Goal: Task Accomplishment & Management: Manage account settings

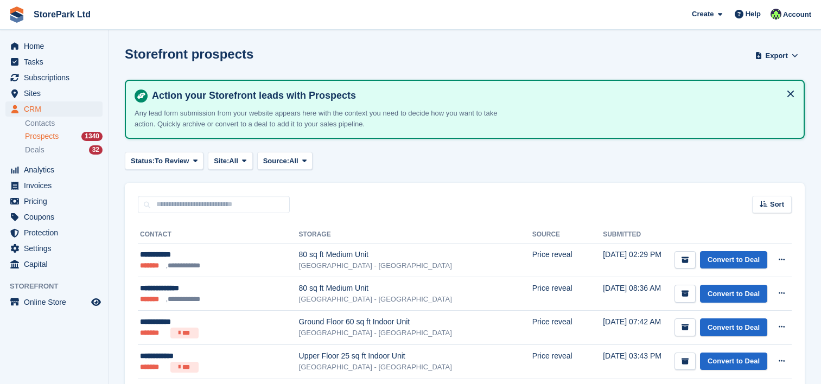
scroll to position [124, 0]
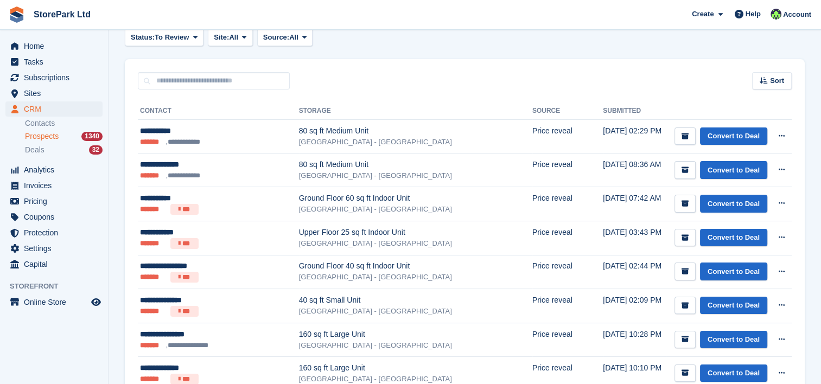
click at [54, 137] on span "Prospects" at bounding box center [42, 136] width 34 height 10
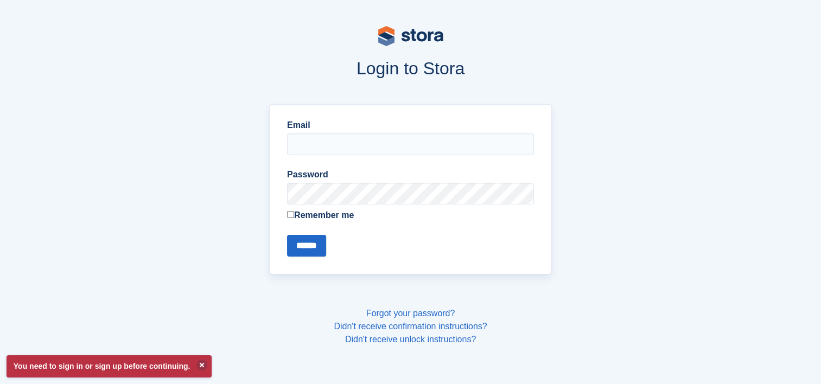
type input "**********"
click at [313, 242] on input "******" at bounding box center [306, 246] width 39 height 22
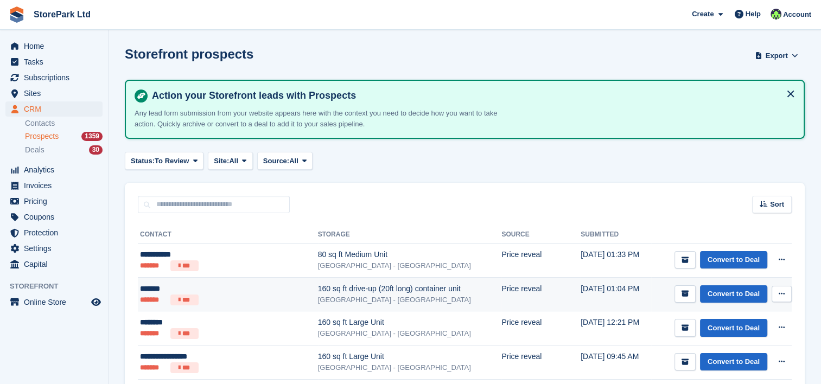
click at [318, 295] on div "[GEOGRAPHIC_DATA] - [GEOGRAPHIC_DATA]" at bounding box center [410, 300] width 184 height 11
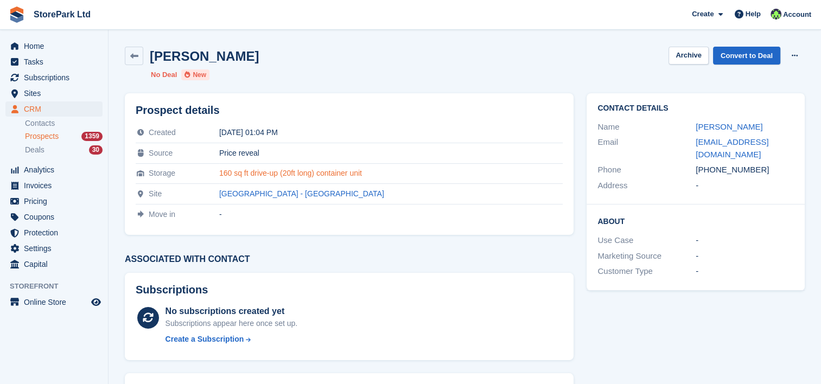
click at [287, 173] on link "160 sq ft drive-up (20ft long) container unit" at bounding box center [290, 173] width 143 height 9
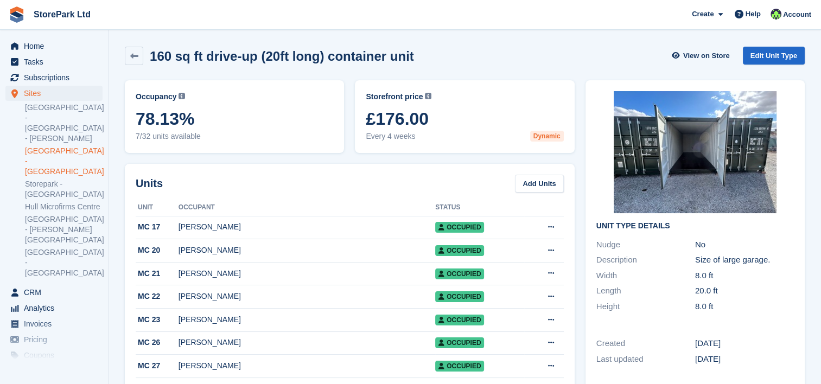
drag, startPoint x: 410, startPoint y: 180, endPoint x: 351, endPoint y: 174, distance: 59.5
click at [59, 285] on span "CRM" at bounding box center [56, 292] width 65 height 15
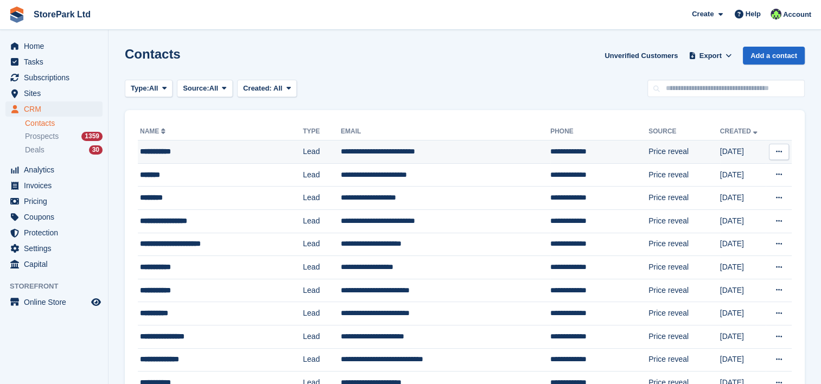
click at [196, 148] on div "**********" at bounding box center [210, 151] width 141 height 11
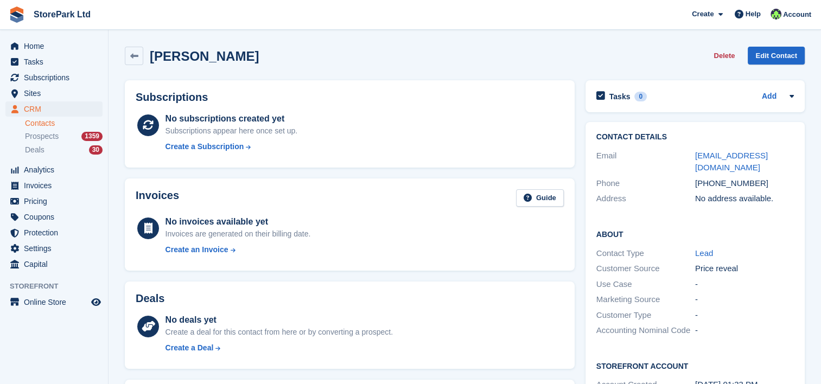
click at [49, 124] on link "Contacts" at bounding box center [64, 123] width 78 height 10
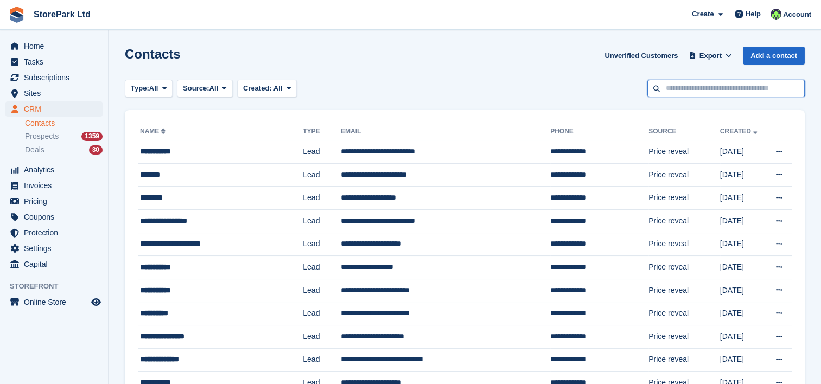
click at [716, 85] on input "text" at bounding box center [725, 89] width 157 height 18
type input "****"
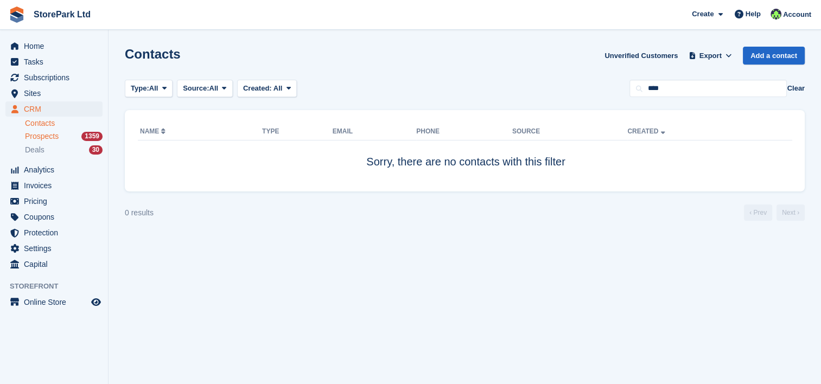
click at [45, 140] on span "Prospects" at bounding box center [42, 136] width 34 height 10
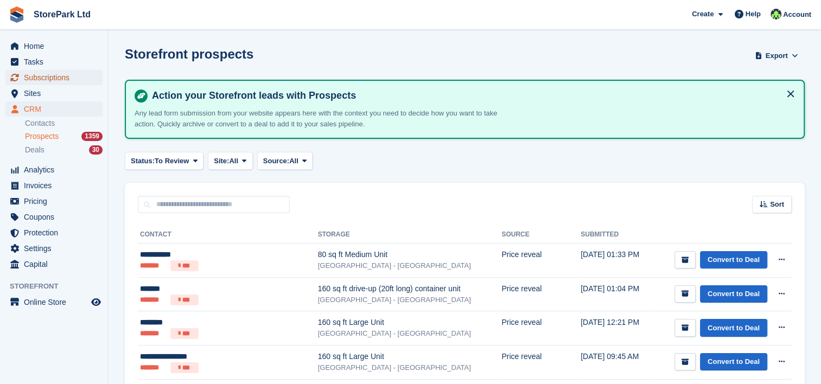
click at [55, 74] on span "Subscriptions" at bounding box center [56, 77] width 65 height 15
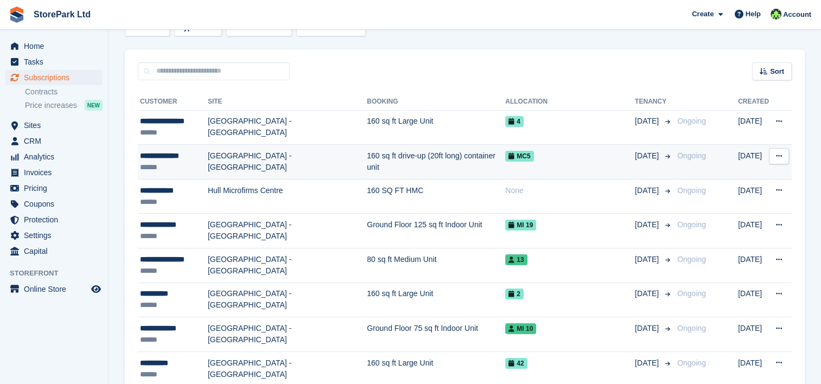
scroll to position [73, 0]
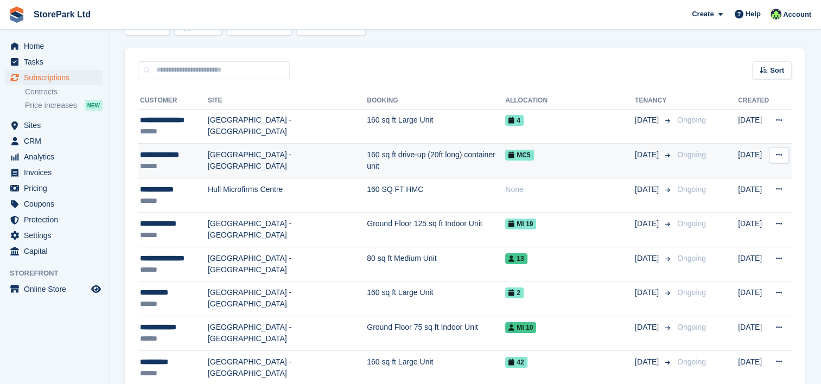
click at [343, 169] on td "[GEOGRAPHIC_DATA] - [GEOGRAPHIC_DATA]" at bounding box center [287, 161] width 159 height 35
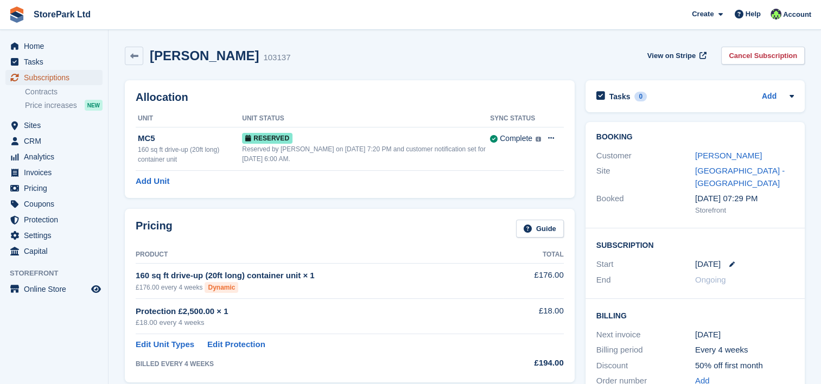
click at [55, 79] on span "Subscriptions" at bounding box center [56, 77] width 65 height 15
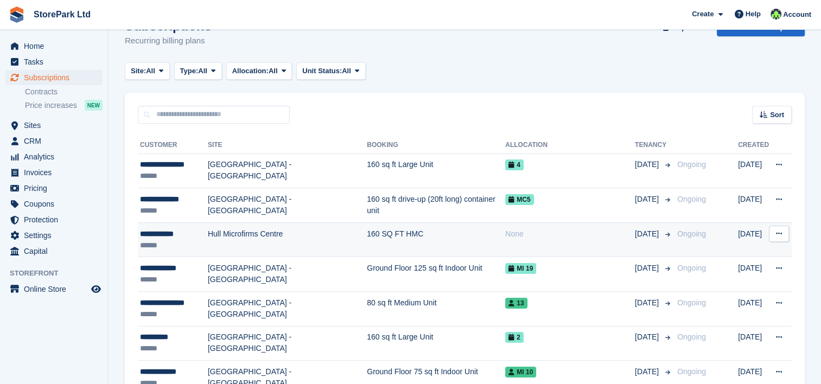
scroll to position [28, 0]
click at [337, 268] on td "[GEOGRAPHIC_DATA] - [GEOGRAPHIC_DATA]" at bounding box center [287, 274] width 159 height 35
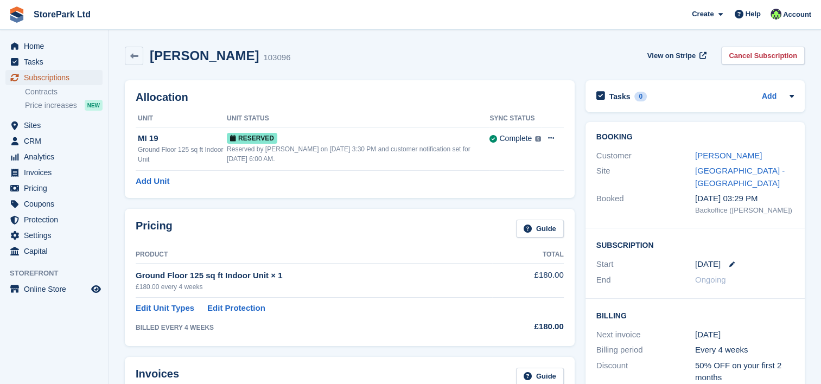
click at [70, 75] on span "Subscriptions" at bounding box center [56, 77] width 65 height 15
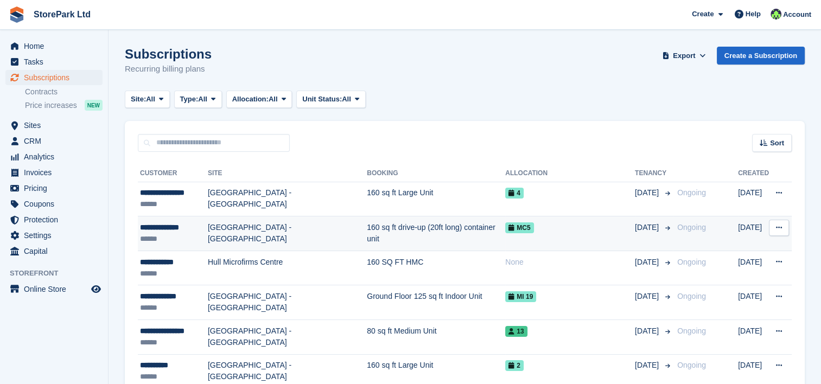
click at [323, 233] on td "[GEOGRAPHIC_DATA] - [GEOGRAPHIC_DATA]" at bounding box center [287, 234] width 159 height 35
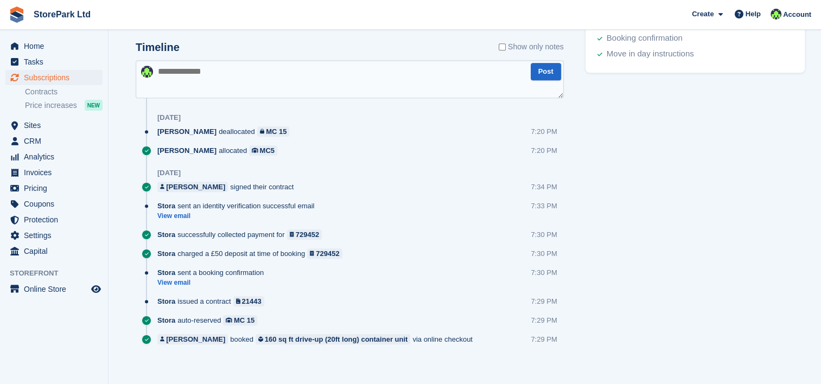
scroll to position [581, 0]
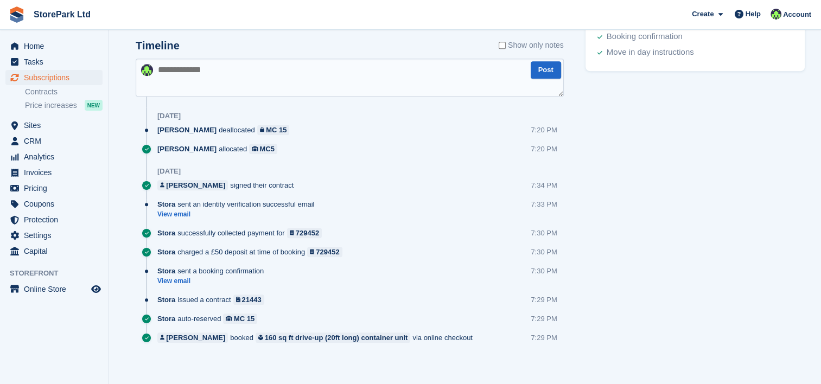
click at [516, 321] on div "Stora auto-reserved MC 15 7:29 PM" at bounding box center [360, 323] width 406 height 19
click at [202, 125] on div "Ryan Mulcahy deallocated MC 15" at bounding box center [225, 130] width 137 height 10
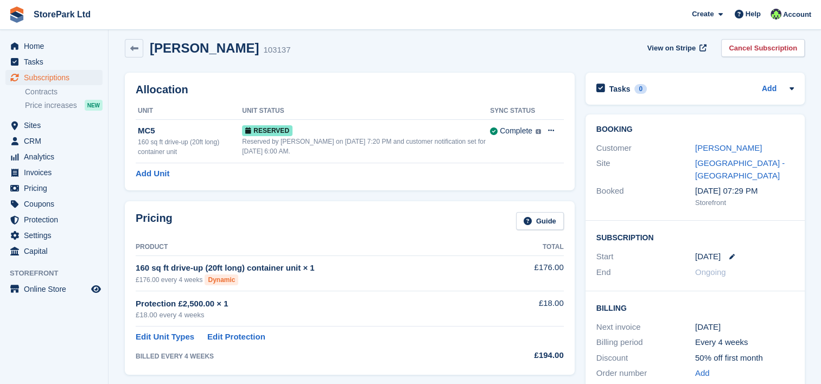
scroll to position [0, 0]
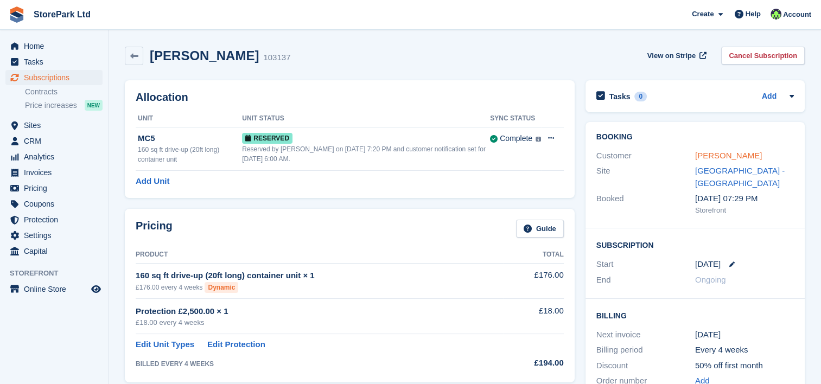
click at [738, 158] on link "[PERSON_NAME]" at bounding box center [728, 155] width 67 height 9
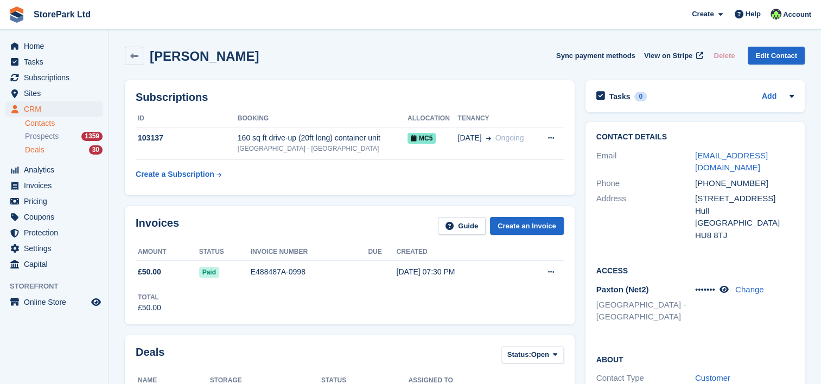
click at [50, 145] on div "Deals 30" at bounding box center [64, 150] width 78 height 10
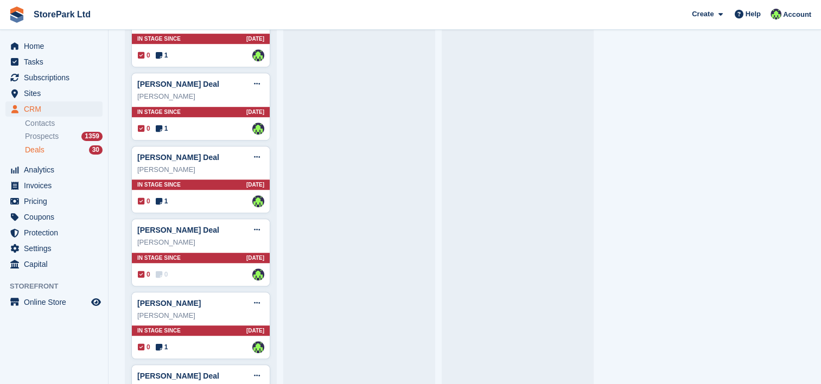
scroll to position [652, 0]
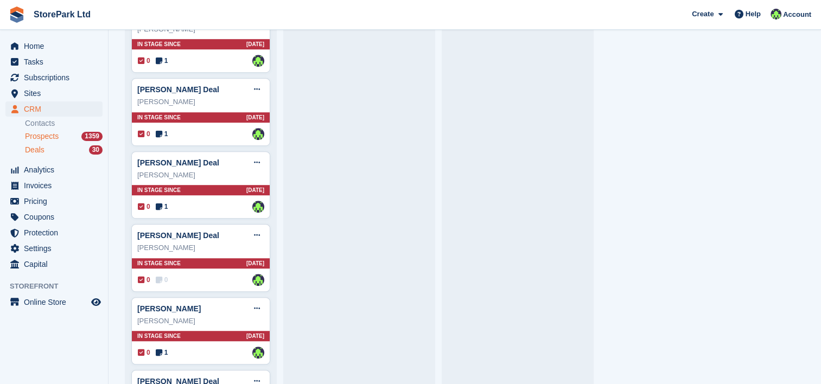
click at [61, 139] on div "Prospects 1359" at bounding box center [64, 136] width 78 height 10
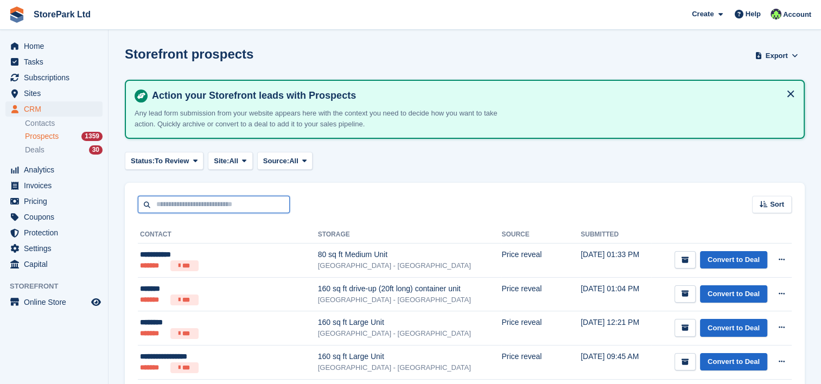
click at [284, 205] on input "text" at bounding box center [214, 205] width 152 height 18
type input "*******"
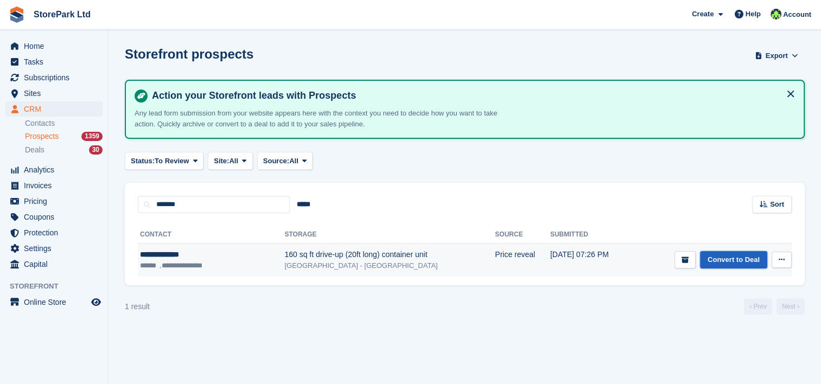
click at [729, 260] on link "Convert to Deal" at bounding box center [733, 260] width 67 height 18
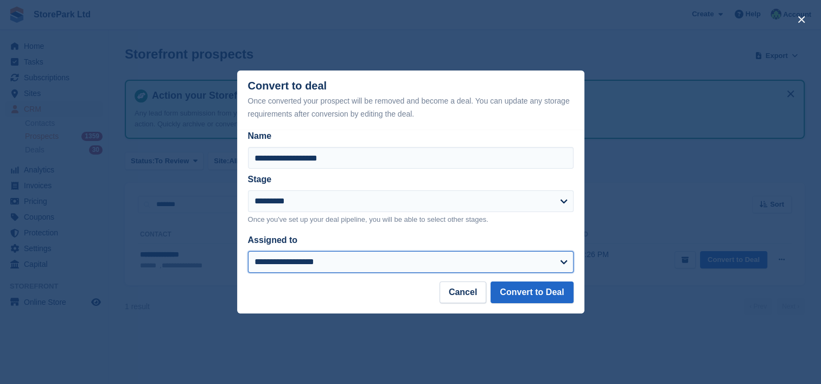
click at [371, 265] on select "**********" at bounding box center [411, 262] width 326 height 22
select select "****"
click at [248, 252] on select "**********" at bounding box center [411, 262] width 326 height 22
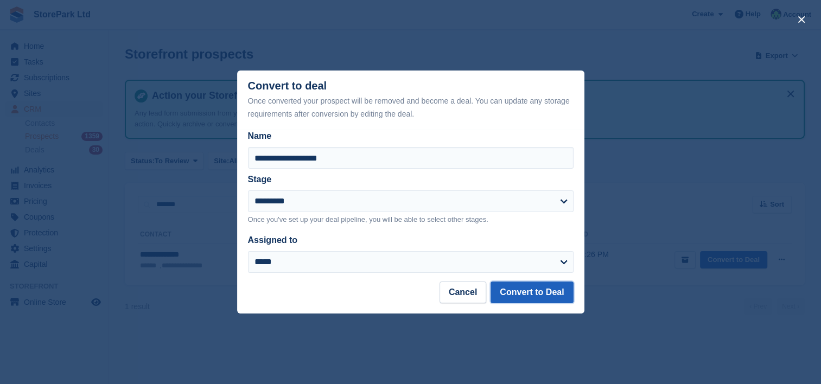
click at [533, 298] on button "Convert to Deal" at bounding box center [532, 293] width 82 height 22
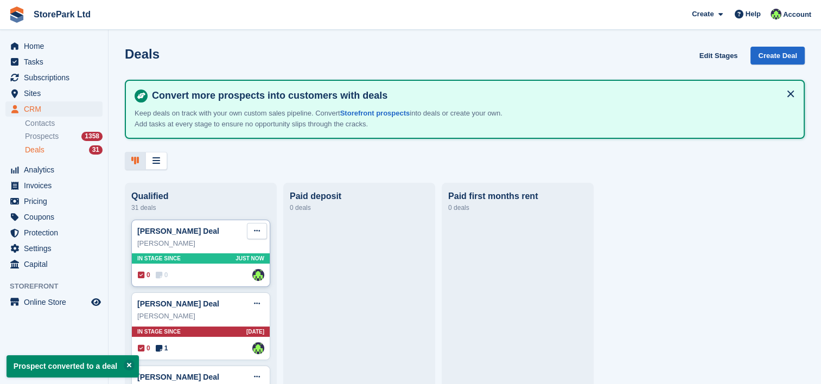
click at [259, 232] on icon at bounding box center [257, 230] width 6 height 7
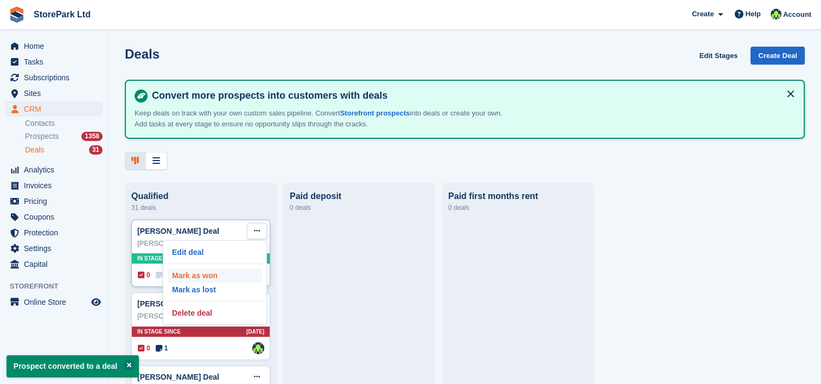
click at [239, 273] on p "Mark as won" at bounding box center [215, 276] width 94 height 14
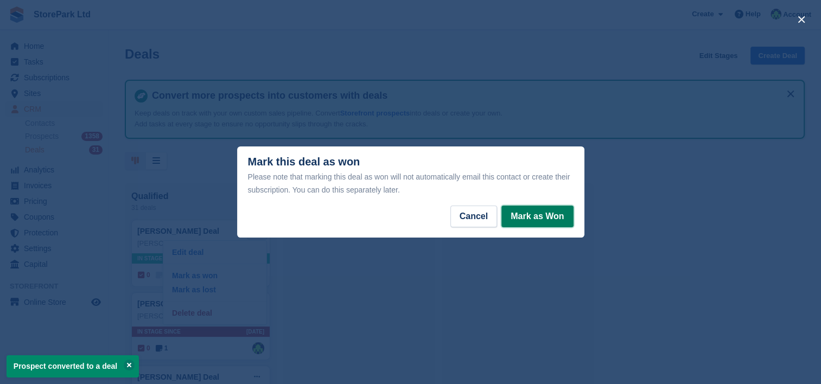
click at [547, 211] on button "Mark as Won" at bounding box center [537, 217] width 72 height 22
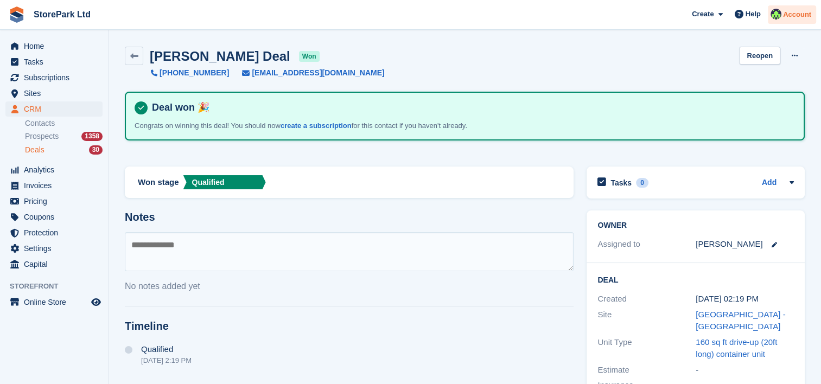
click at [779, 15] on img at bounding box center [776, 14] width 11 height 11
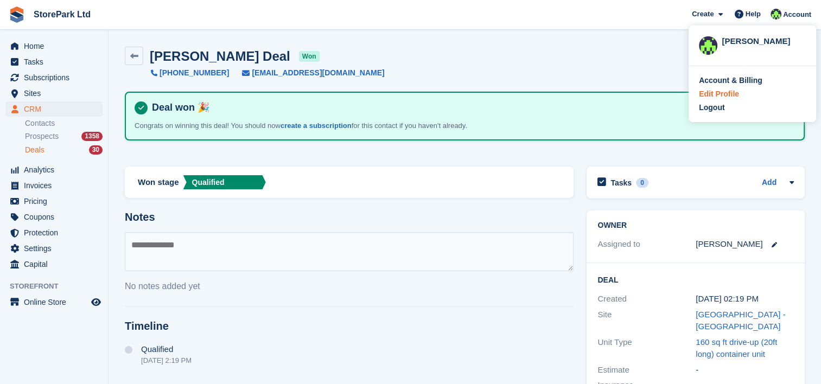
click at [727, 92] on div "Edit Profile" at bounding box center [719, 93] width 40 height 11
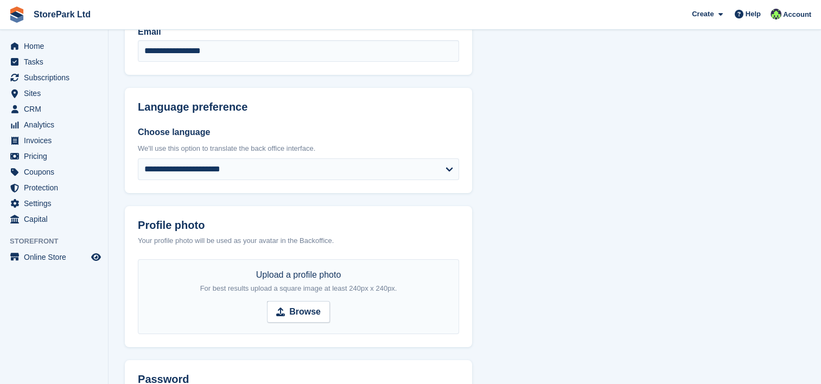
scroll to position [143, 0]
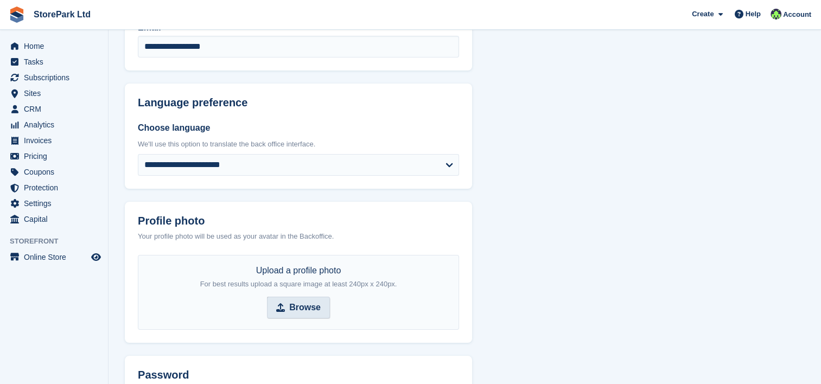
click at [284, 309] on icon at bounding box center [280, 307] width 9 height 9
click at [284, 309] on input "Browse" at bounding box center [298, 308] width 63 height 22
type input "**********"
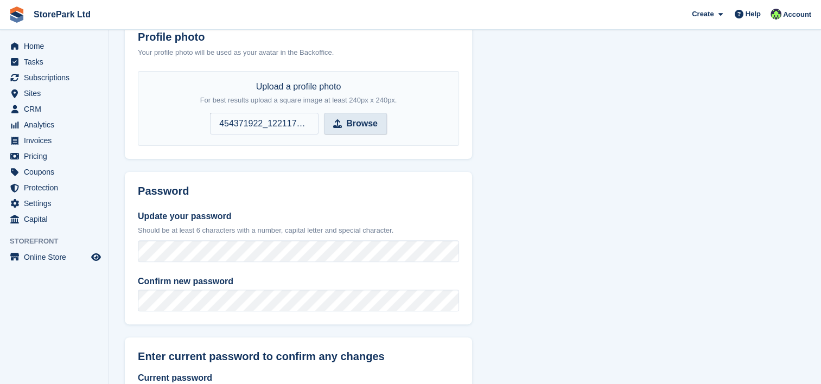
scroll to position [430, 0]
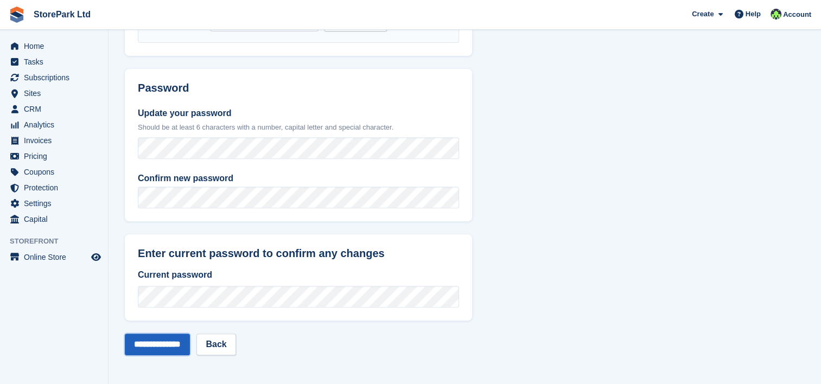
click at [147, 352] on input "**********" at bounding box center [157, 345] width 65 height 22
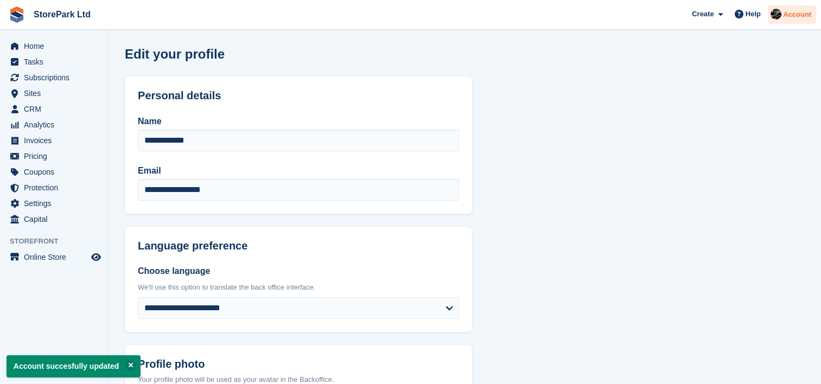
click at [798, 13] on span "Account" at bounding box center [797, 14] width 28 height 11
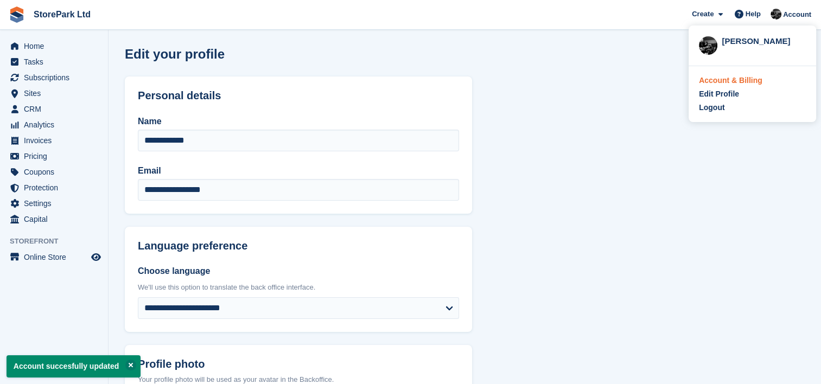
click at [714, 85] on div "Account & Billing" at bounding box center [730, 80] width 63 height 11
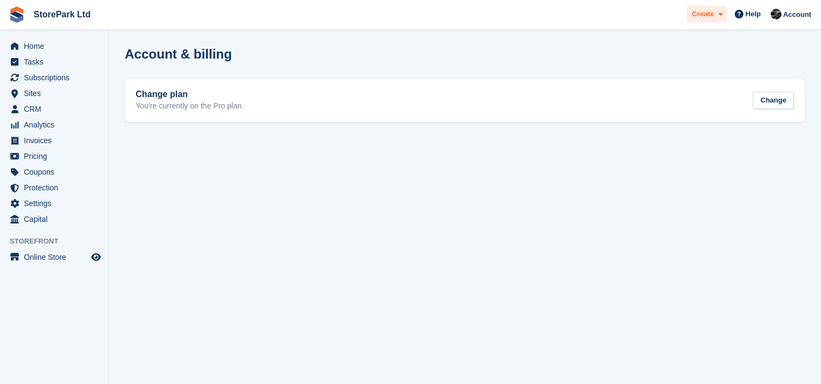
click at [716, 13] on span at bounding box center [718, 14] width 9 height 12
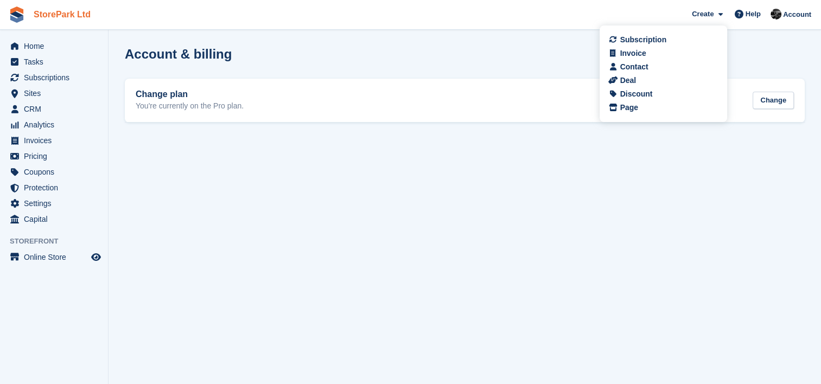
click at [56, 18] on link "StorePark Ltd" at bounding box center [62, 14] width 66 height 18
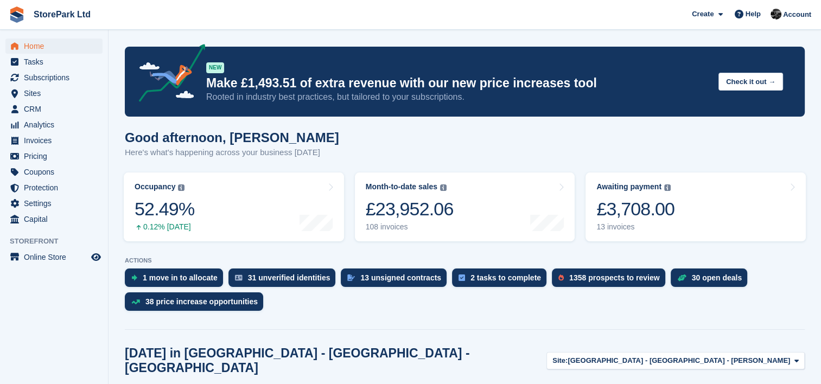
click at [755, 135] on div "Good afternoon, Ryan Here's what's happening across your business today" at bounding box center [465, 151] width 680 height 42
click at [55, 113] on span "CRM" at bounding box center [56, 108] width 65 height 15
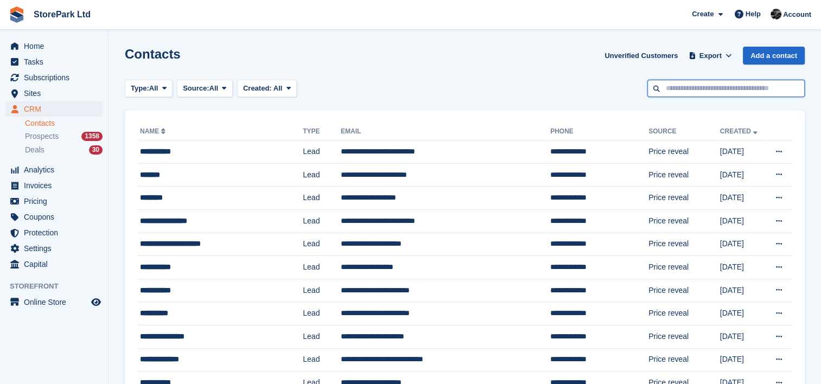
click at [686, 85] on input "text" at bounding box center [725, 89] width 157 height 18
type input "***"
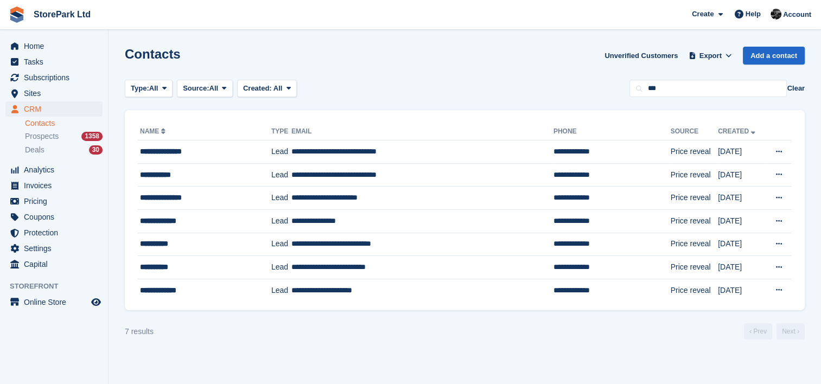
click at [46, 125] on link "Contacts" at bounding box center [64, 123] width 78 height 10
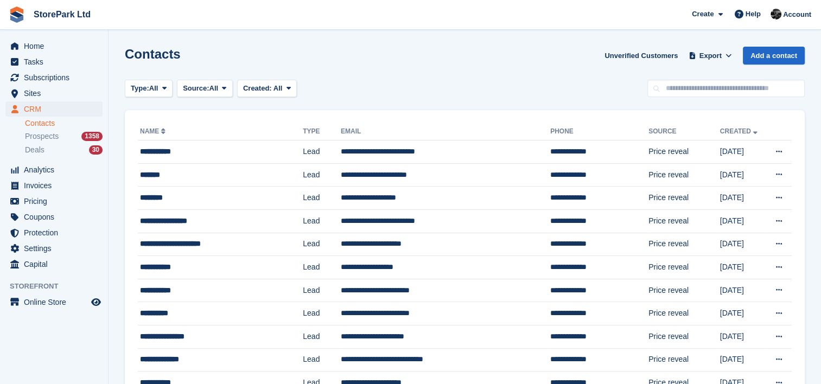
click at [47, 136] on span "Prospects" at bounding box center [42, 136] width 34 height 10
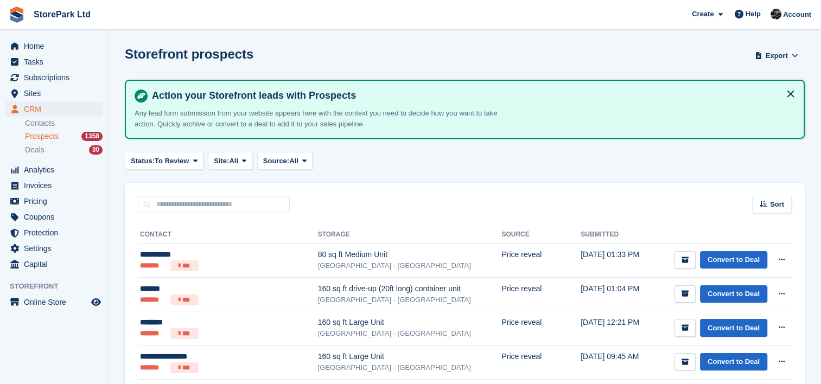
click at [35, 137] on span "Prospects" at bounding box center [42, 136] width 34 height 10
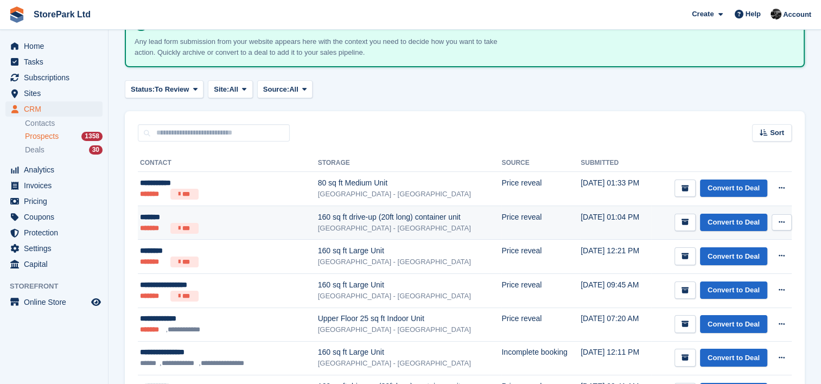
scroll to position [74, 0]
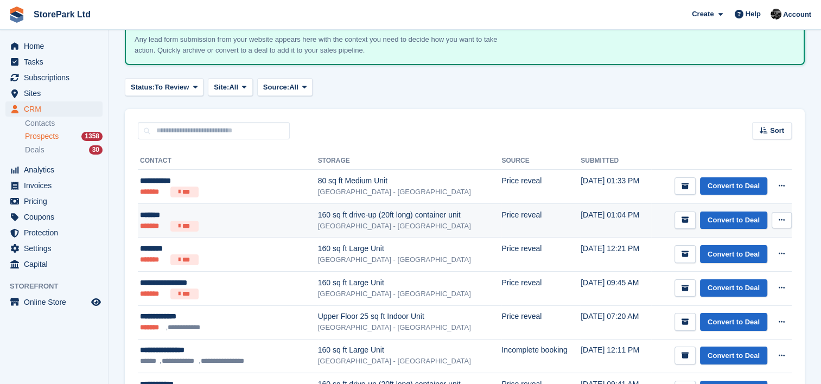
click at [351, 221] on div "[GEOGRAPHIC_DATA] - [GEOGRAPHIC_DATA]" at bounding box center [410, 226] width 184 height 11
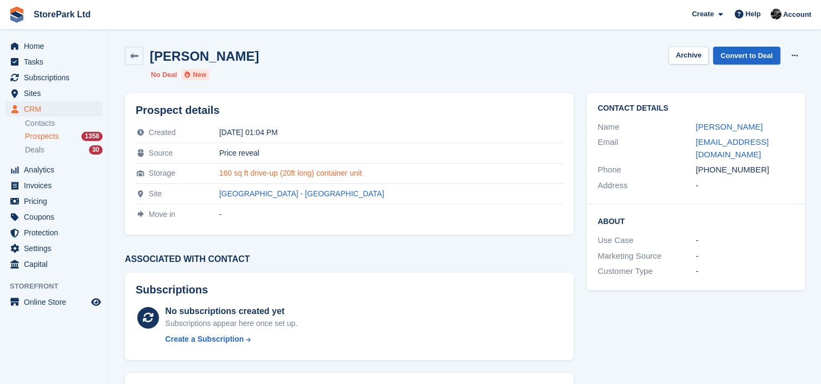
click at [347, 173] on link "160 sq ft drive-up (20ft long) container unit" at bounding box center [290, 173] width 143 height 9
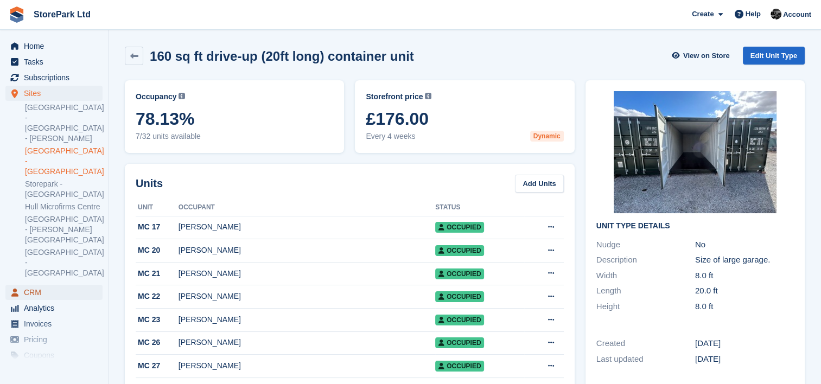
click at [49, 285] on span "CRM" at bounding box center [56, 292] width 65 height 15
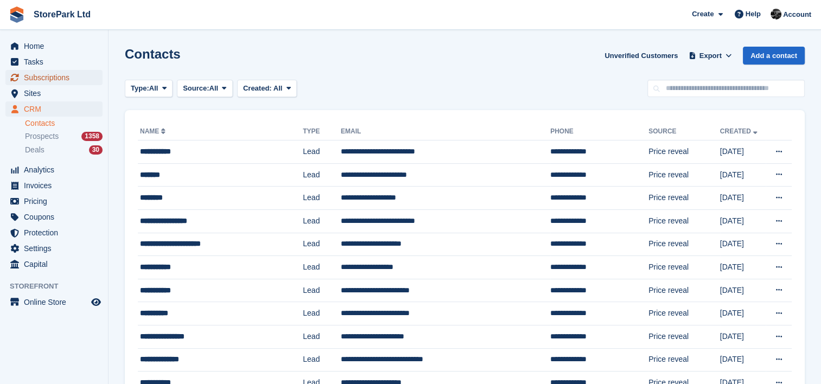
click at [72, 79] on span "Subscriptions" at bounding box center [56, 77] width 65 height 15
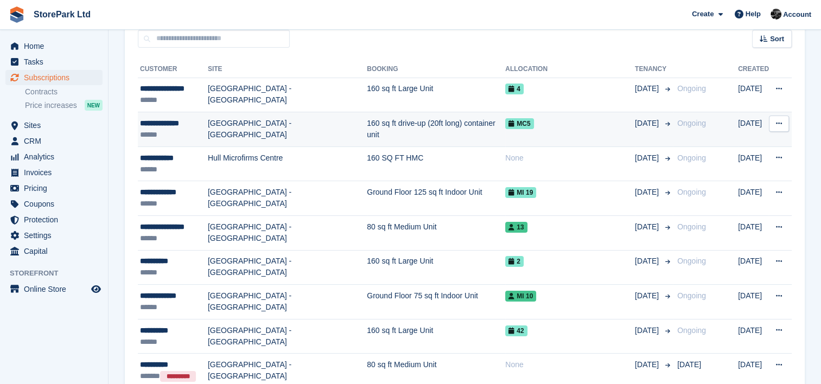
scroll to position [109, 0]
